Goal: Information Seeking & Learning: Find specific fact

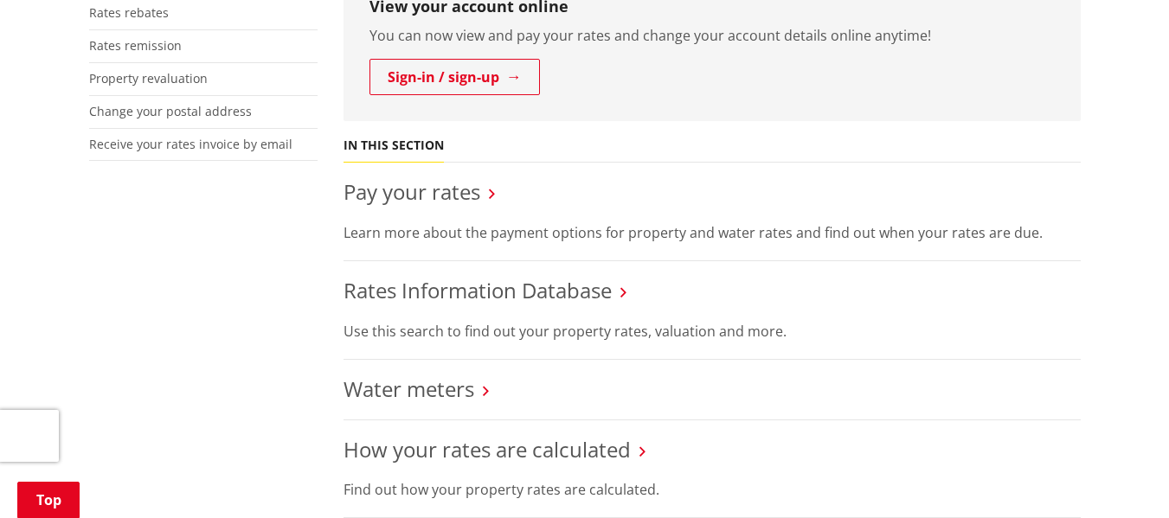
scroll to position [519, 0]
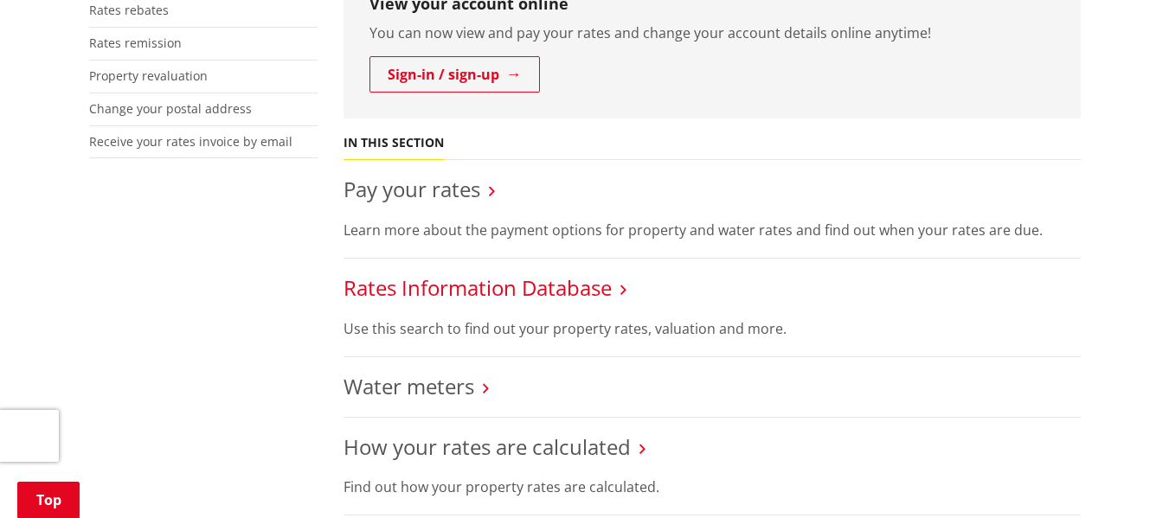
click at [486, 286] on link "Rates Information Database" at bounding box center [477, 287] width 268 height 29
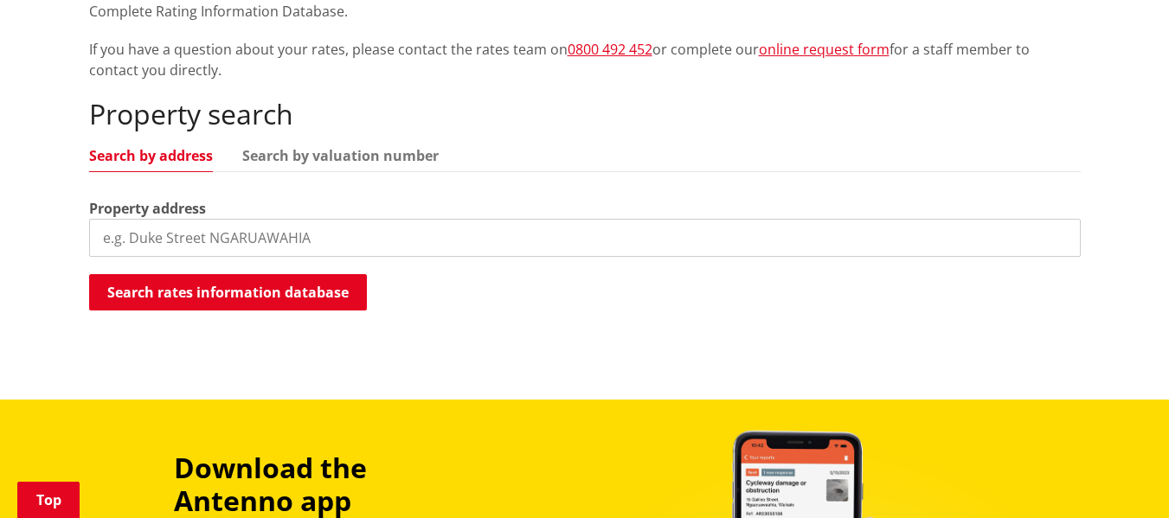
scroll to position [433, 0]
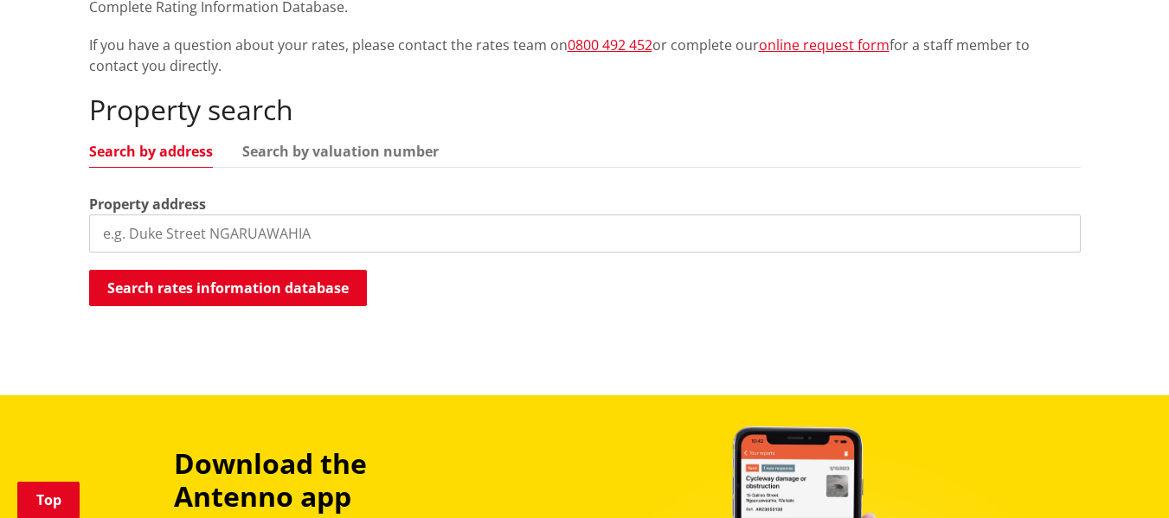
click at [228, 239] on input "search" at bounding box center [585, 234] width 992 height 38
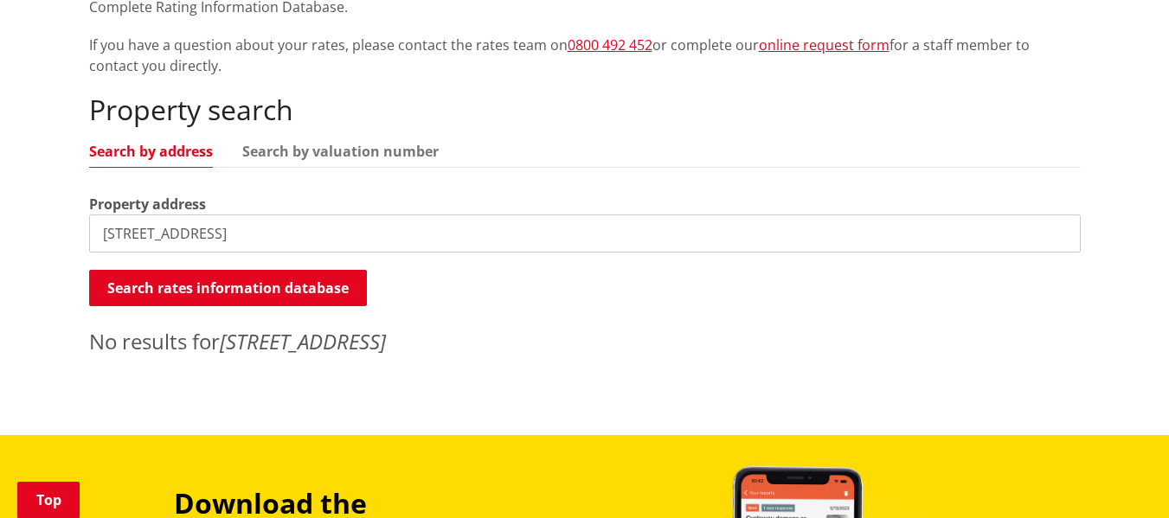
click at [298, 232] on input "[STREET_ADDRESS]" at bounding box center [585, 234] width 992 height 38
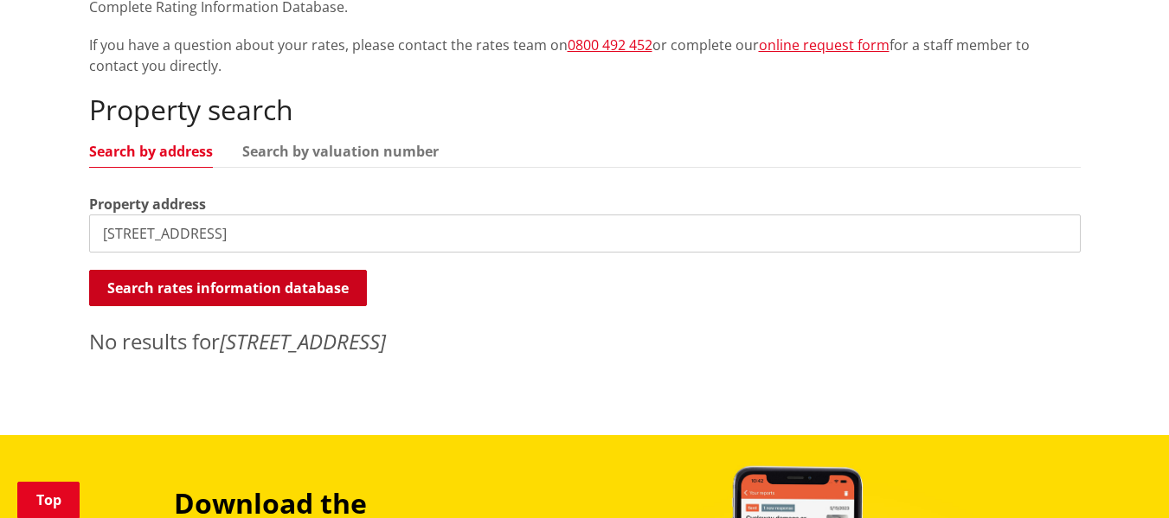
type input "[STREET_ADDRESS]"
click at [264, 290] on button "Search rates information database" at bounding box center [228, 288] width 278 height 36
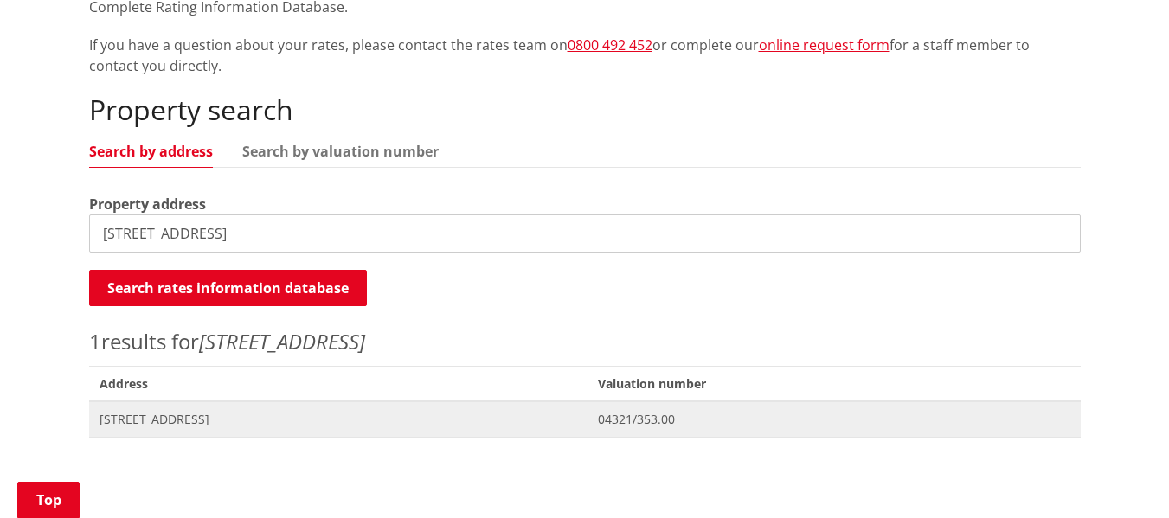
click at [200, 416] on span "[STREET_ADDRESS]" at bounding box center [338, 419] width 478 height 17
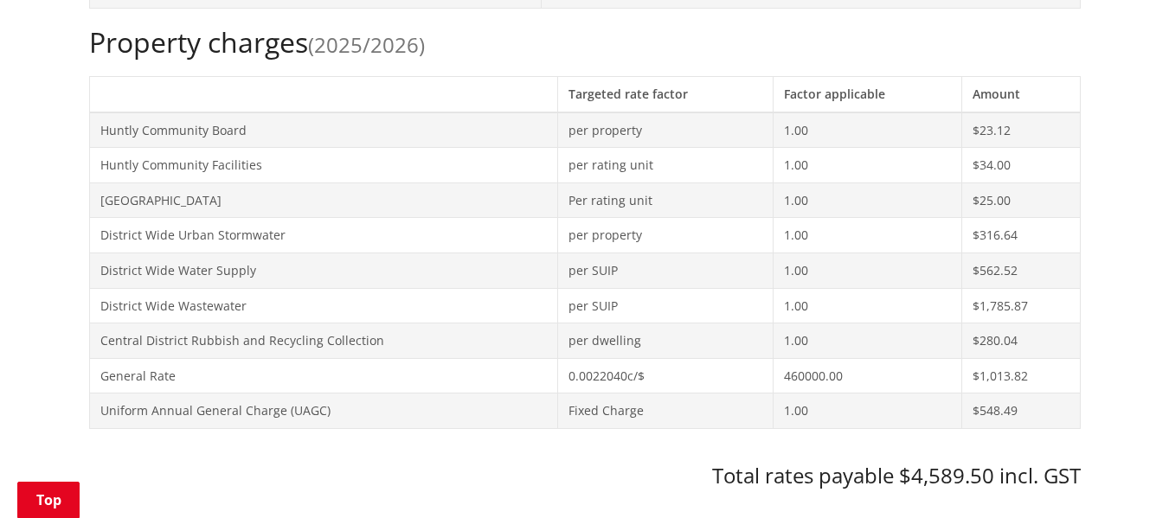
scroll to position [692, 0]
